Goal: Navigation & Orientation: Go to known website

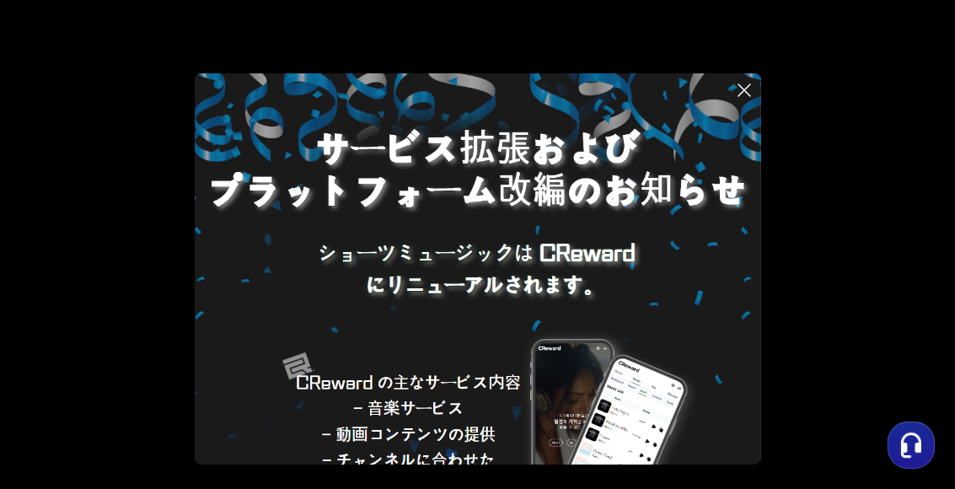
scroll to position [175, 0]
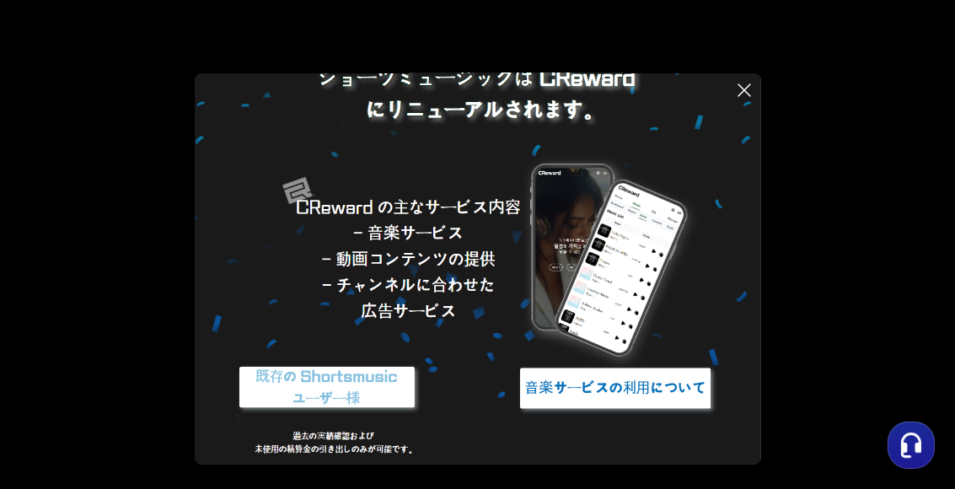
click at [370, 378] on img at bounding box center [327, 387] width 211 height 63
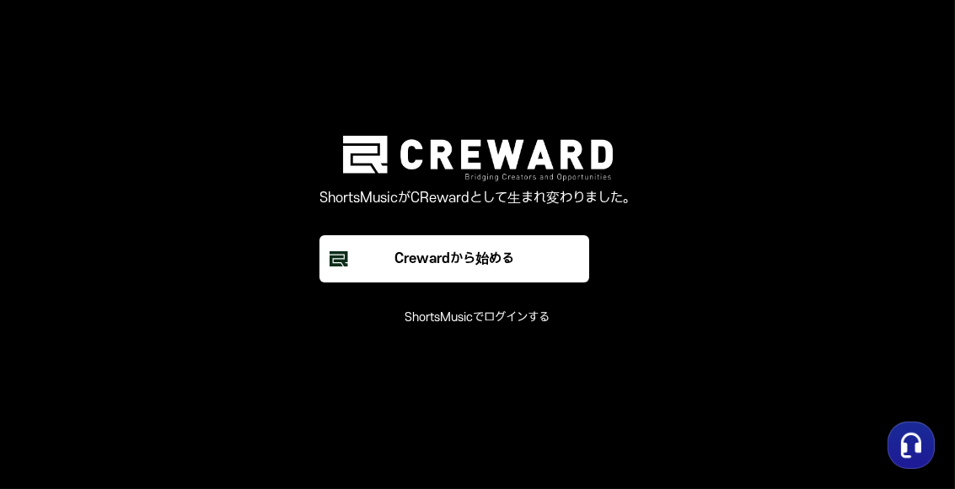
click at [489, 319] on button "ShortsMusicでログインする" at bounding box center [477, 317] width 145 height 17
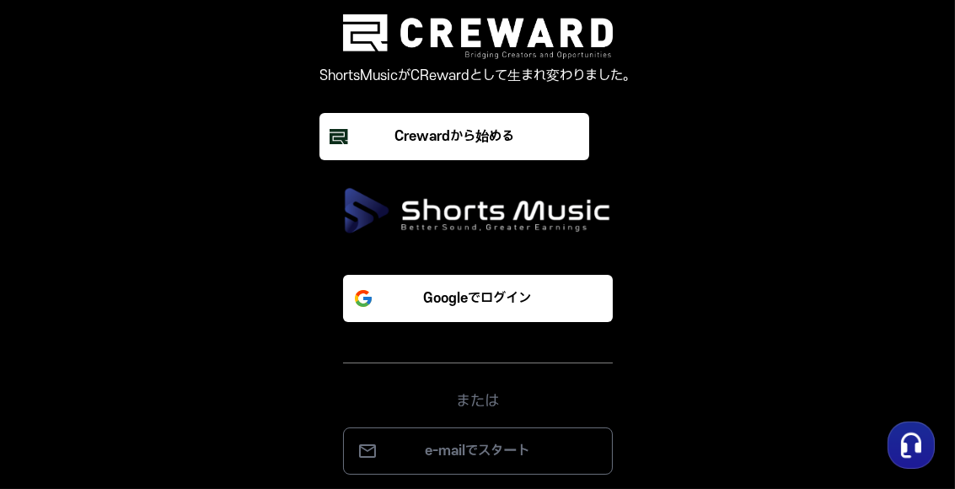
click at [452, 342] on div "Googleでログイン または e-mailでスタート" at bounding box center [478, 361] width 506 height 227
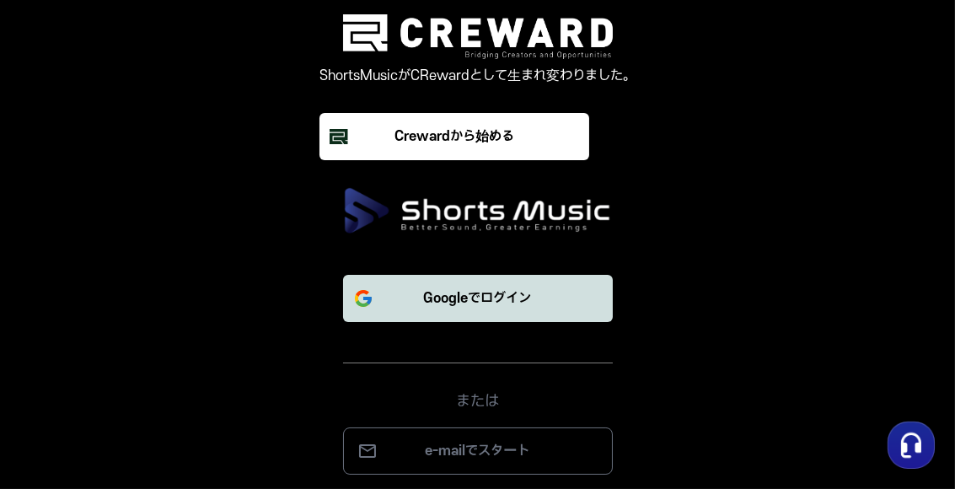
click at [474, 289] on p "Googleでログイン" at bounding box center [478, 298] width 108 height 20
